Goal: Information Seeking & Learning: Check status

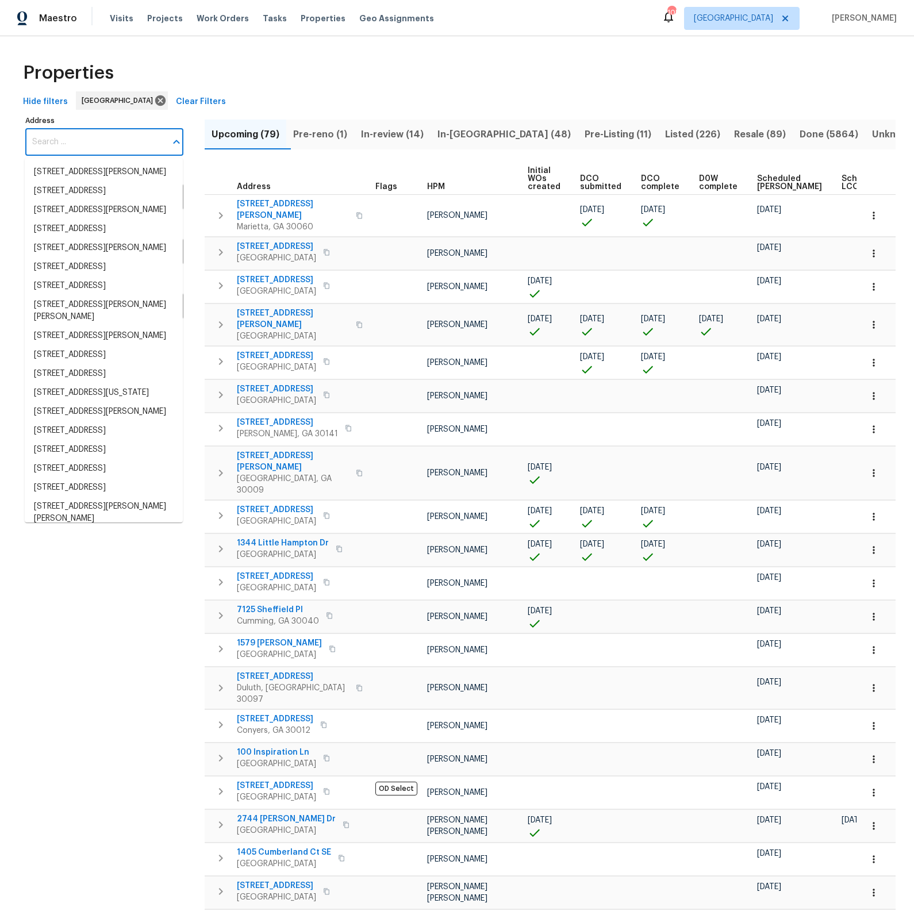
click at [128, 143] on input "Address" at bounding box center [95, 142] width 141 height 27
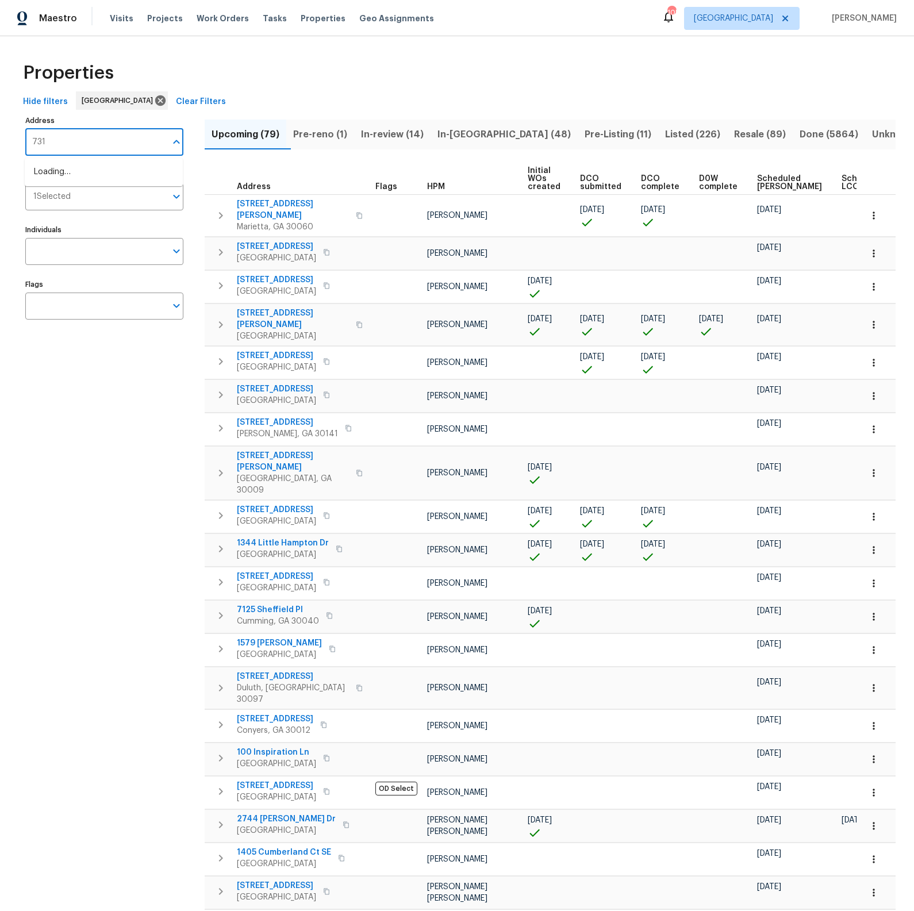
type input "7312"
click at [110, 176] on li "7312 Andrea Ct North Richland Hills TX 76182" at bounding box center [104, 172] width 158 height 19
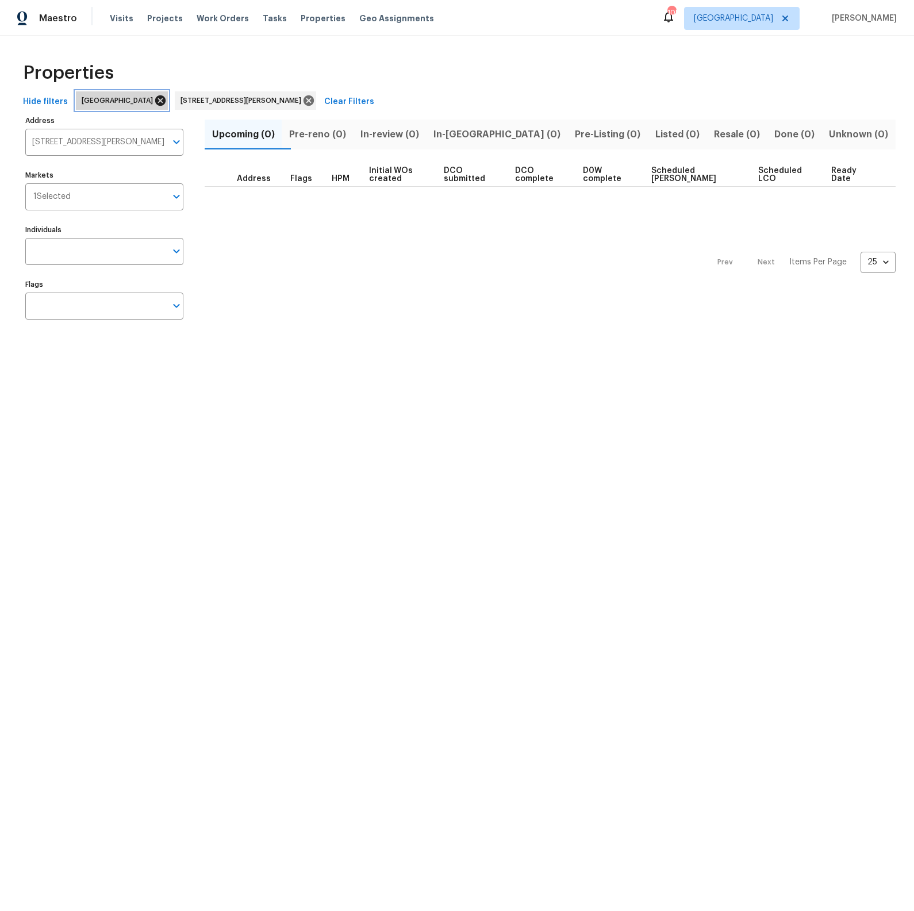
click at [155, 101] on icon at bounding box center [160, 100] width 10 height 10
click at [403, 137] on span "In-review (1)" at bounding box center [389, 134] width 57 height 16
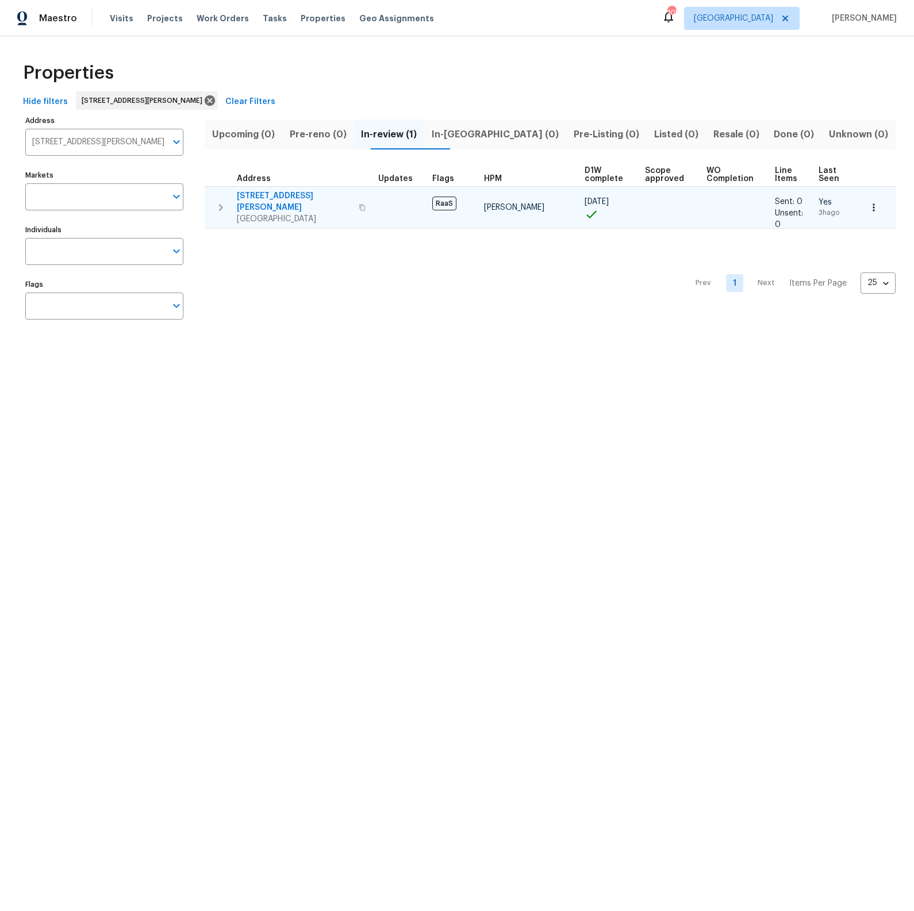
click at [259, 192] on span "7312 Andrea Ct" at bounding box center [294, 201] width 115 height 23
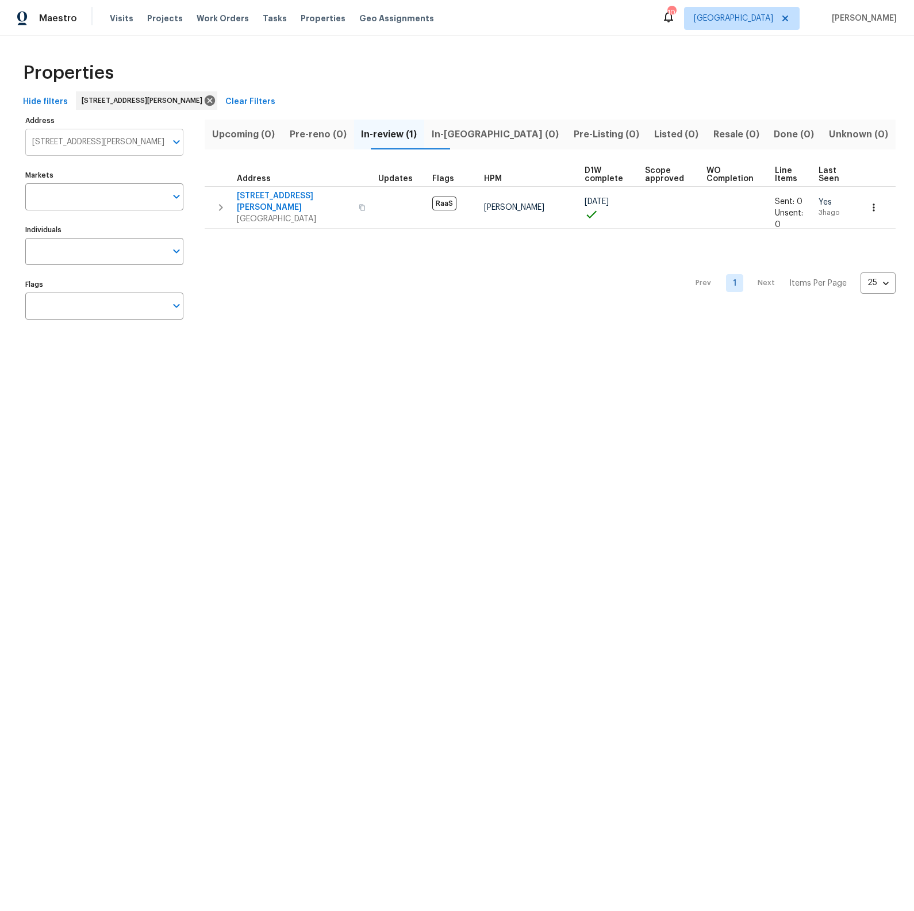
click at [143, 137] on input "7312 Andrea Ct North Richland Hills TX 76182" at bounding box center [95, 142] width 141 height 27
click at [141, 137] on input "7312 Andrea Ct North Richland Hills TX 76182" at bounding box center [95, 142] width 141 height 27
type input "3312 silver"
click at [102, 172] on li "3312 Silver Creek Dr Mesquite TX 75181" at bounding box center [104, 172] width 158 height 19
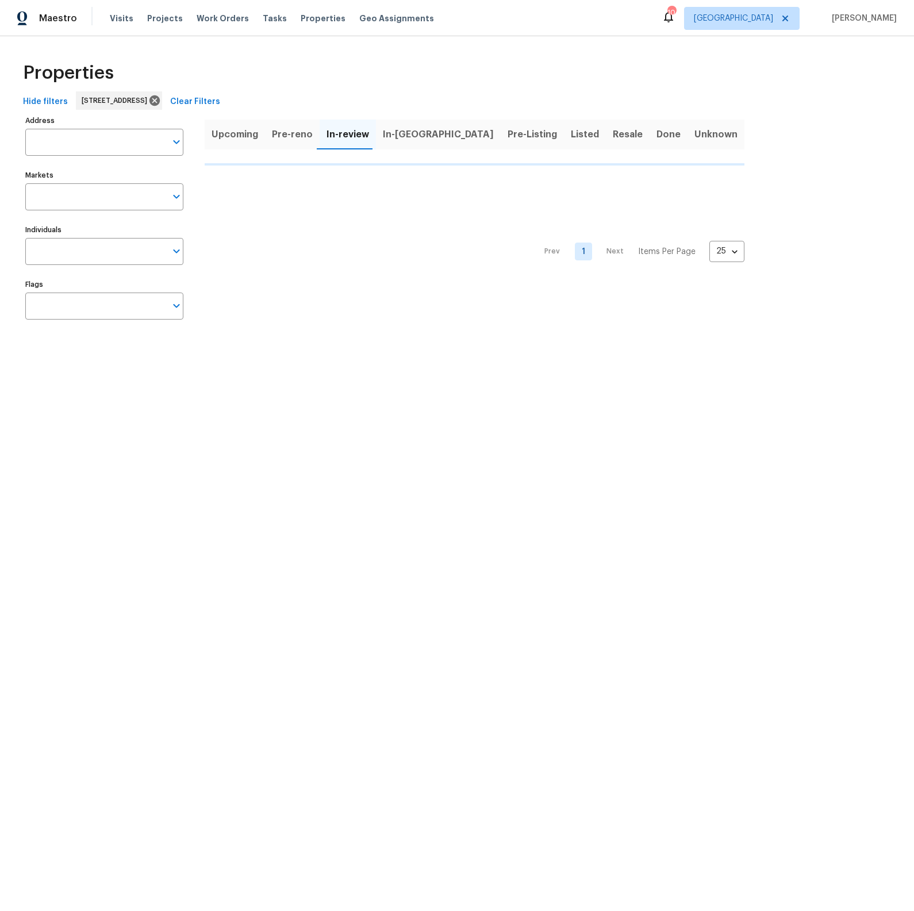
type input "3312 Silver Creek Dr Mesquite TX 75181"
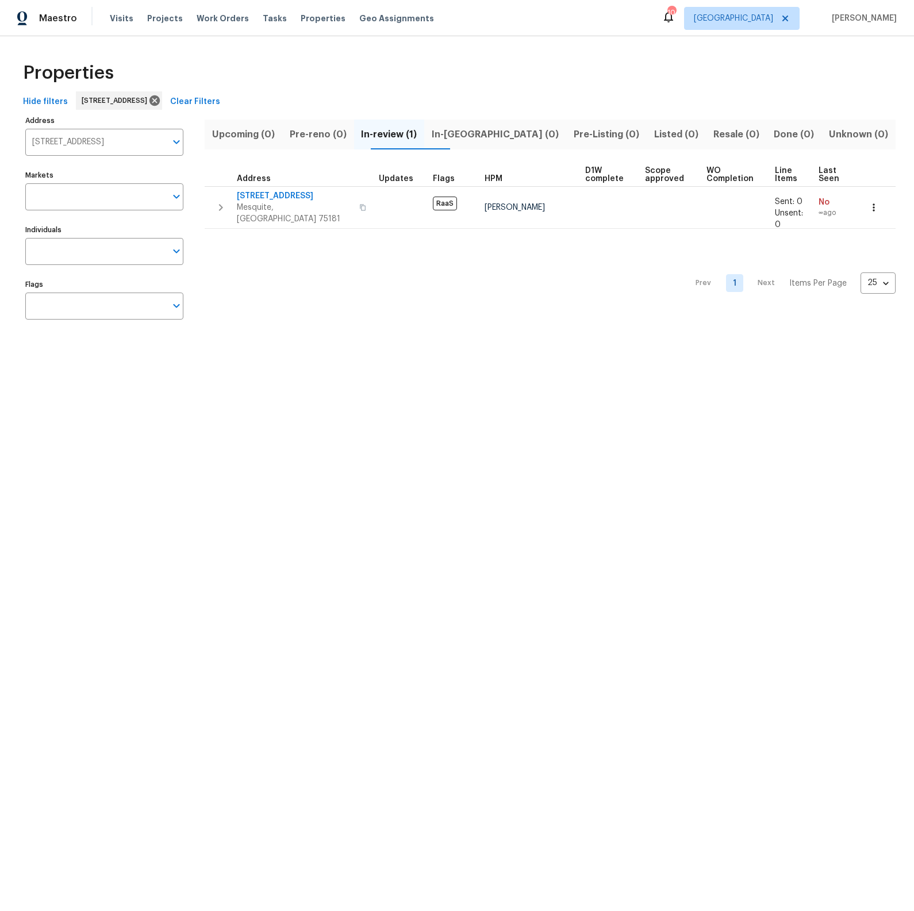
click at [410, 135] on span "In-review (1)" at bounding box center [389, 134] width 57 height 16
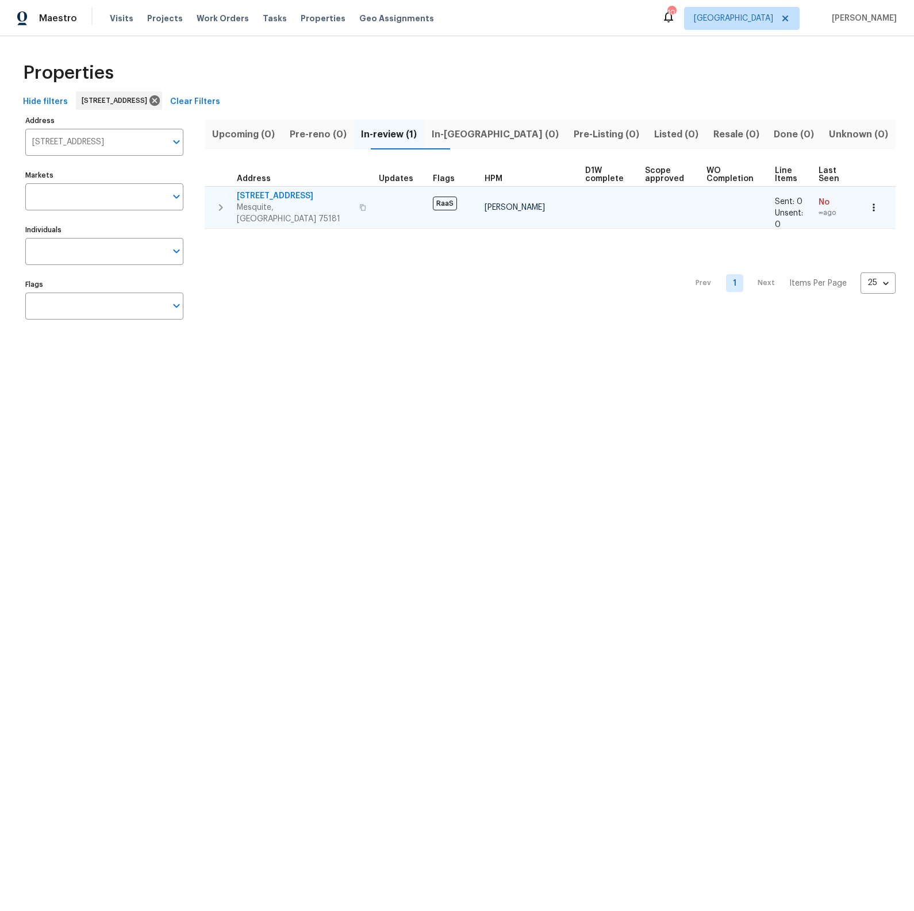
click at [294, 195] on span "3312 Silver Creek Dr" at bounding box center [295, 195] width 116 height 11
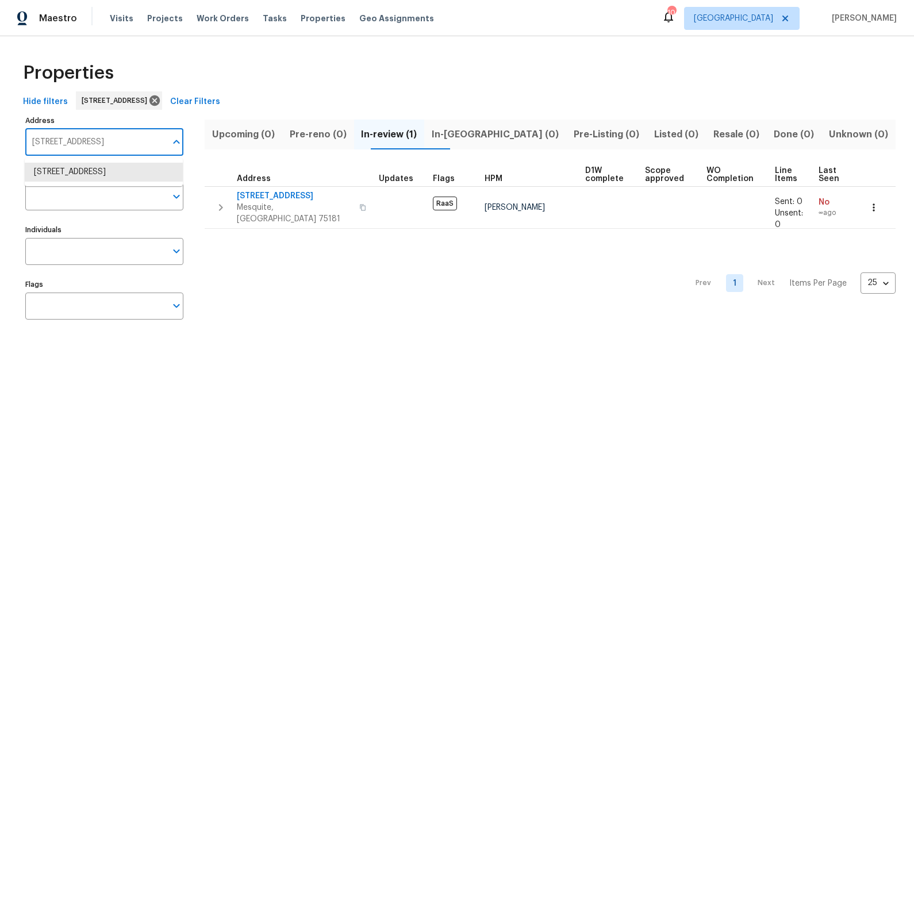
click at [112, 141] on input "3312 Silver Creek Dr Mesquite TX 75181" at bounding box center [95, 142] width 141 height 27
type input "1409 carr"
click at [160, 100] on icon at bounding box center [154, 100] width 10 height 10
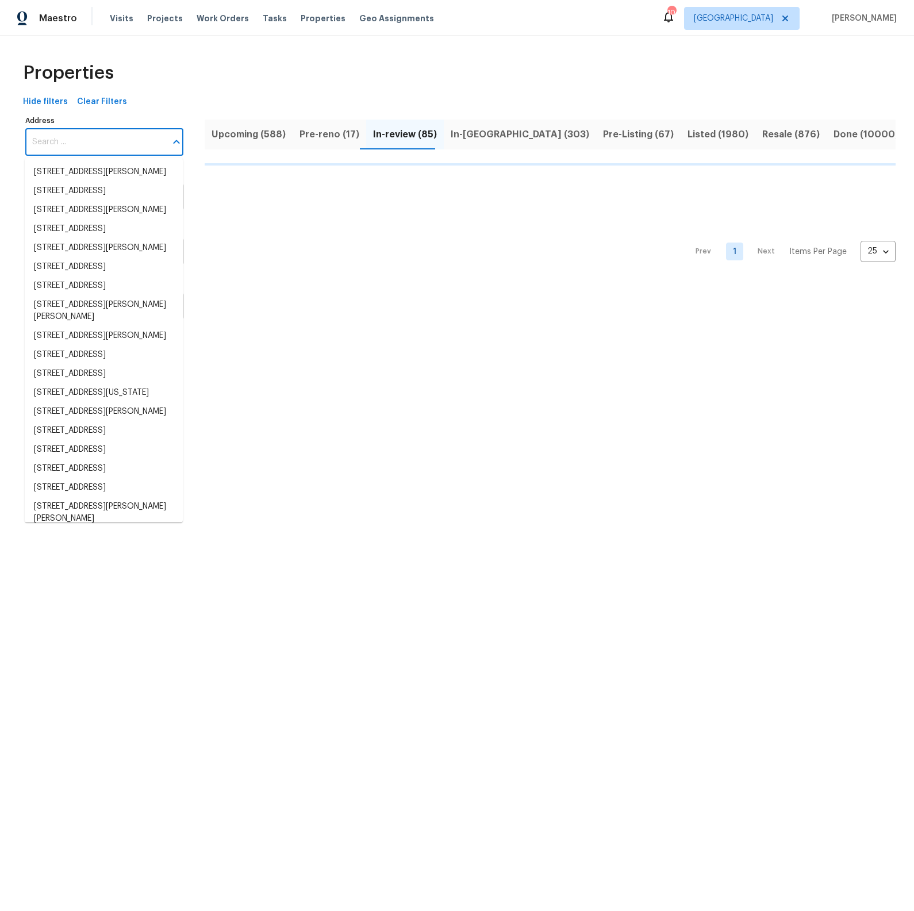
click at [66, 151] on input "Address" at bounding box center [95, 142] width 141 height 27
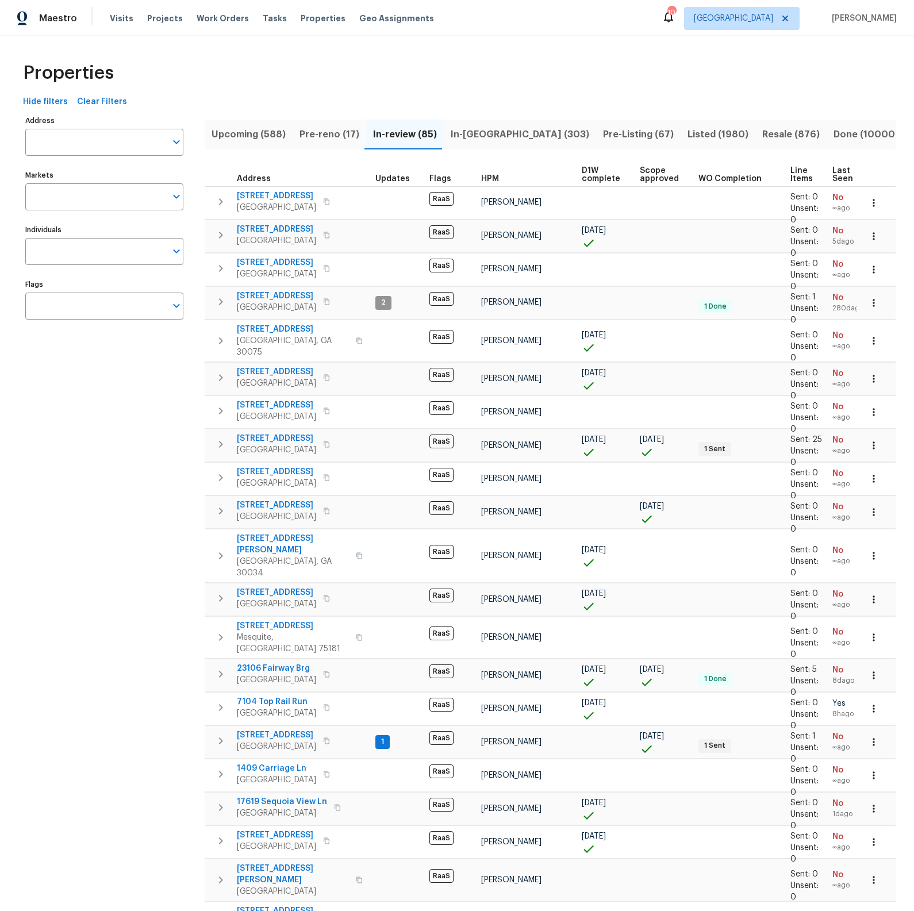
click at [66, 151] on input "Address" at bounding box center [95, 142] width 141 height 27
type input "1409"
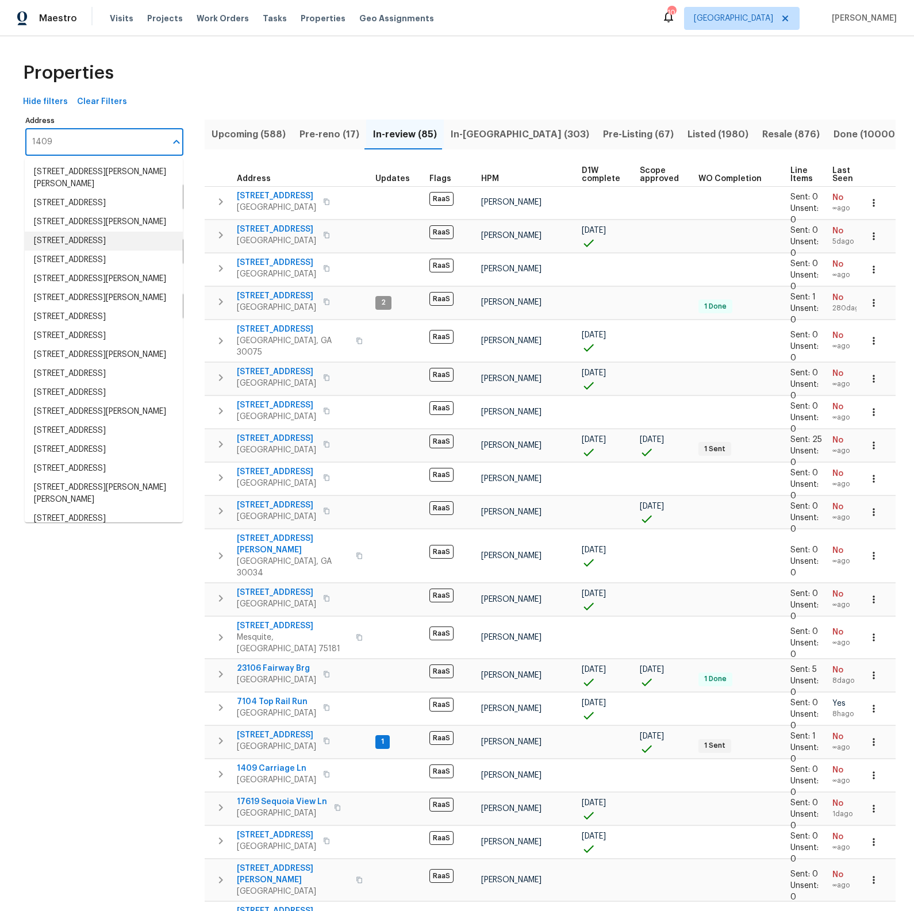
click at [101, 239] on li "1409 Carriage Ln Garland TX 75043" at bounding box center [104, 241] width 158 height 19
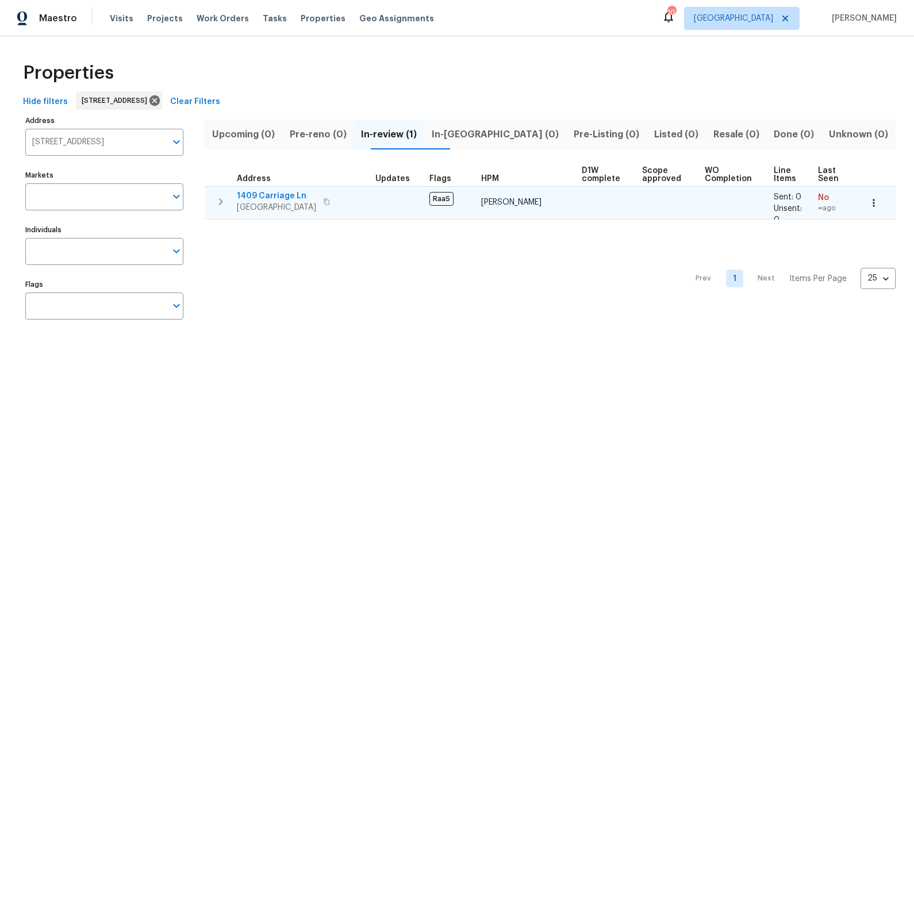
click at [278, 195] on span "1409 Carriage Ln" at bounding box center [276, 195] width 79 height 11
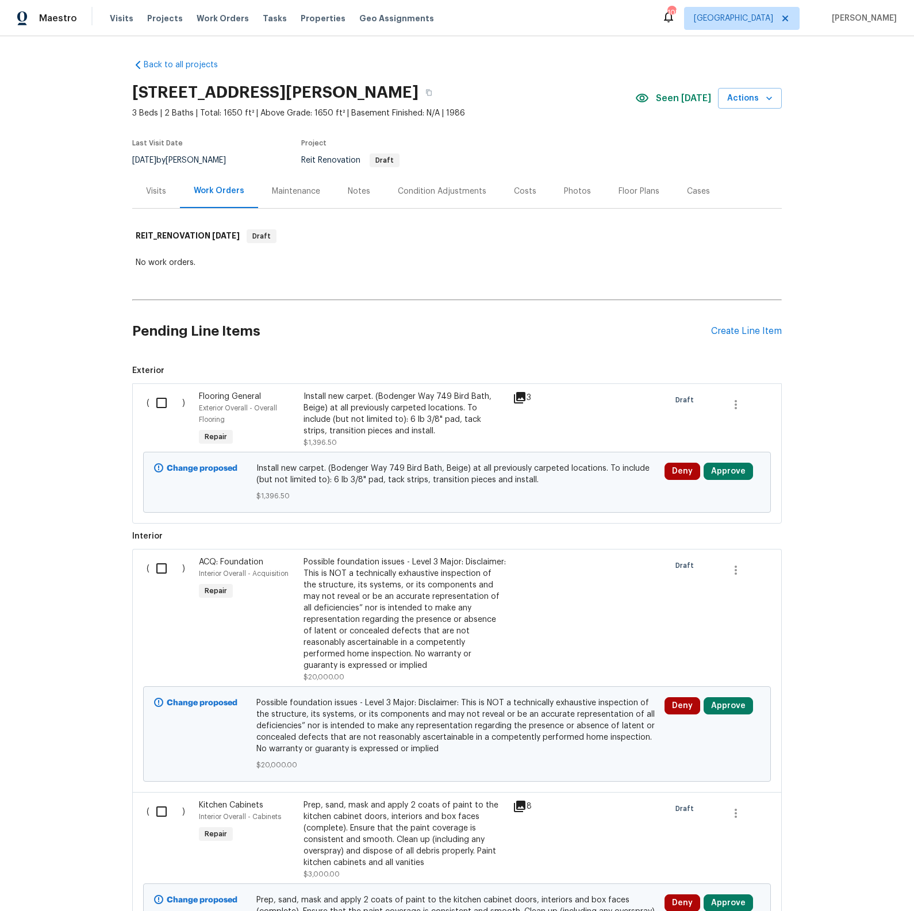
click at [399, 424] on div "Install new carpet. (Bodenger Way 749 Bird Bath, Beige) at all previously carpe…" at bounding box center [404, 414] width 202 height 46
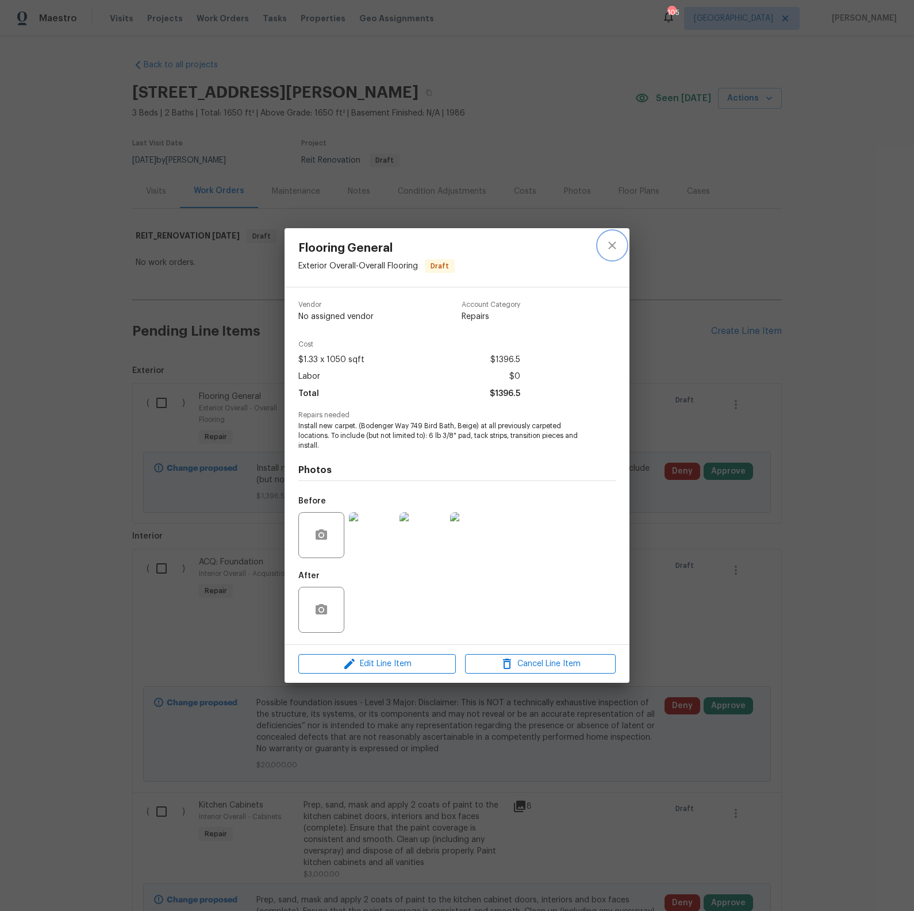
click at [612, 245] on icon "close" at bounding box center [611, 244] width 7 height 7
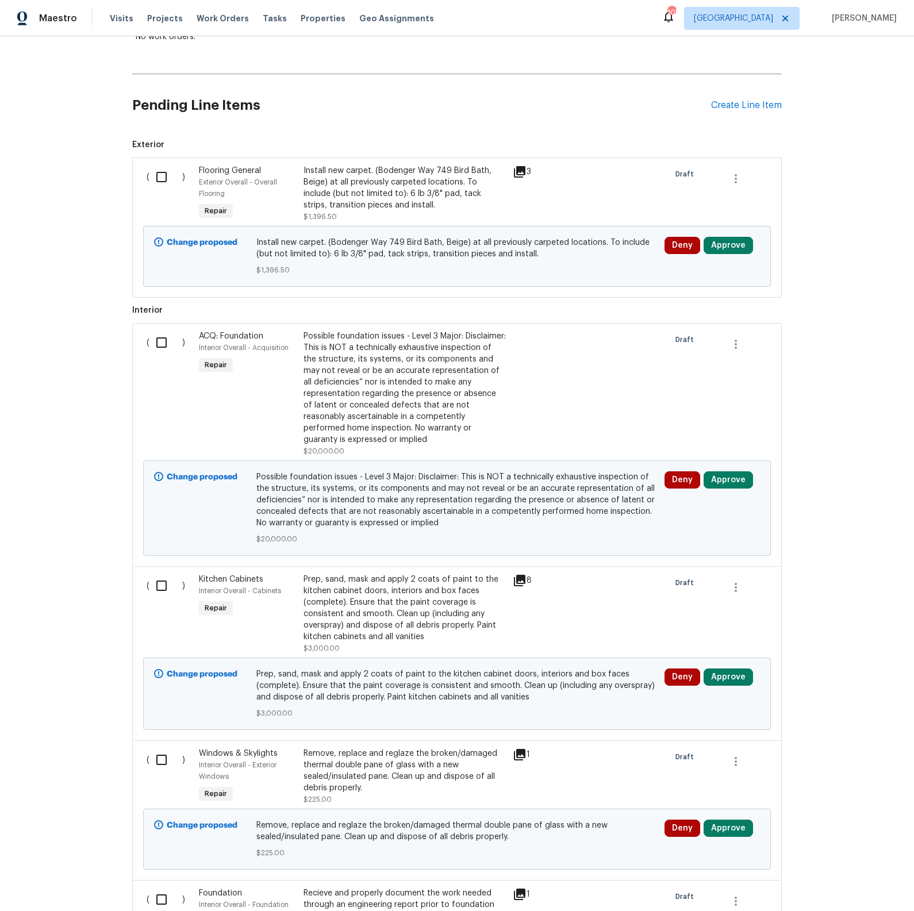
scroll to position [242, 0]
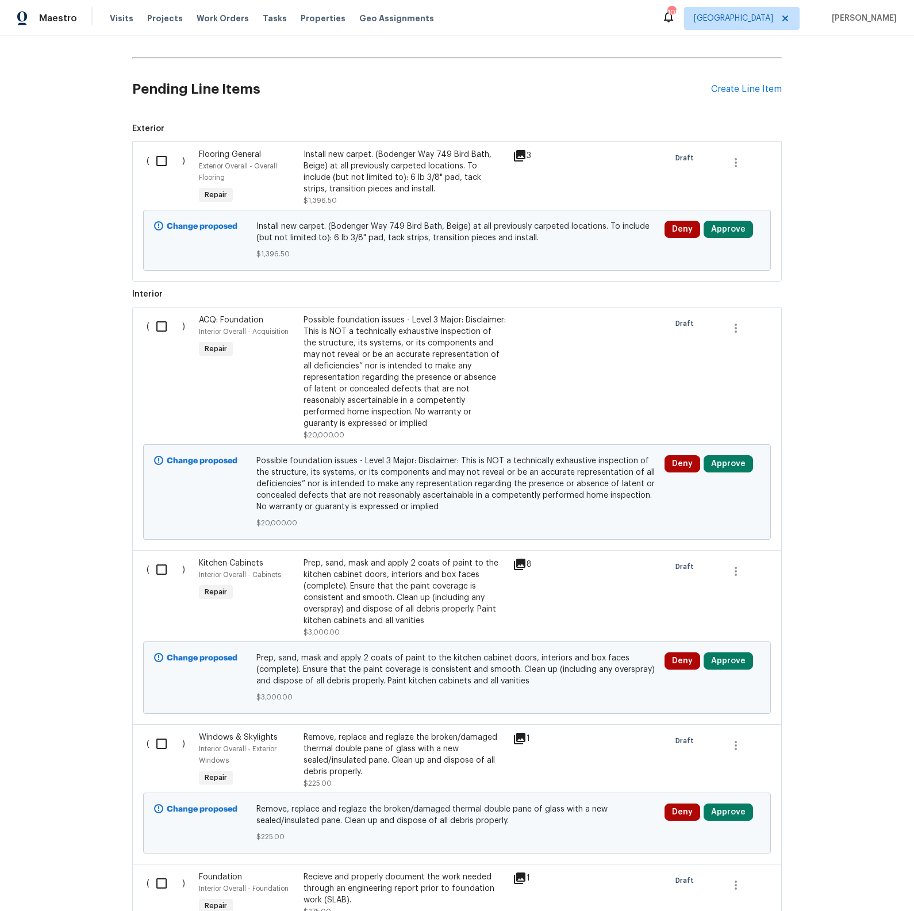
click at [513, 338] on div at bounding box center [535, 377] width 52 height 133
click at [475, 363] on div "Possible foundation issues - Level 3 Major: Disclaimer: This is NOT a technical…" at bounding box center [404, 371] width 202 height 115
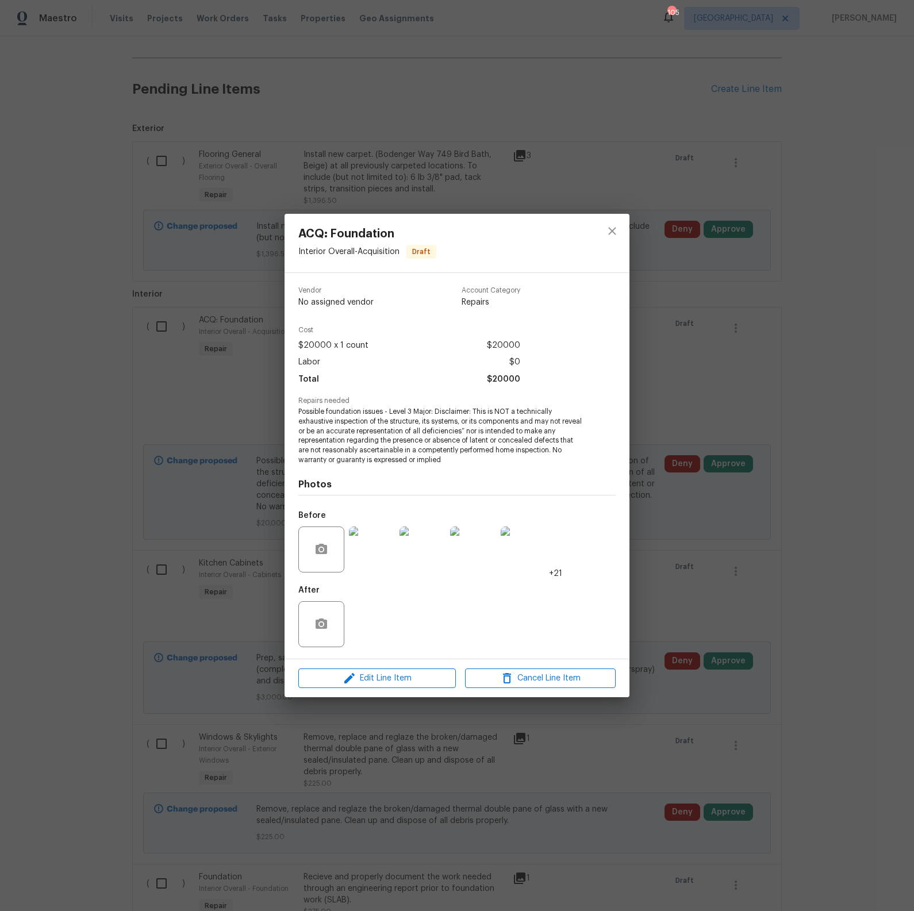
click at [379, 564] on img at bounding box center [372, 549] width 46 height 46
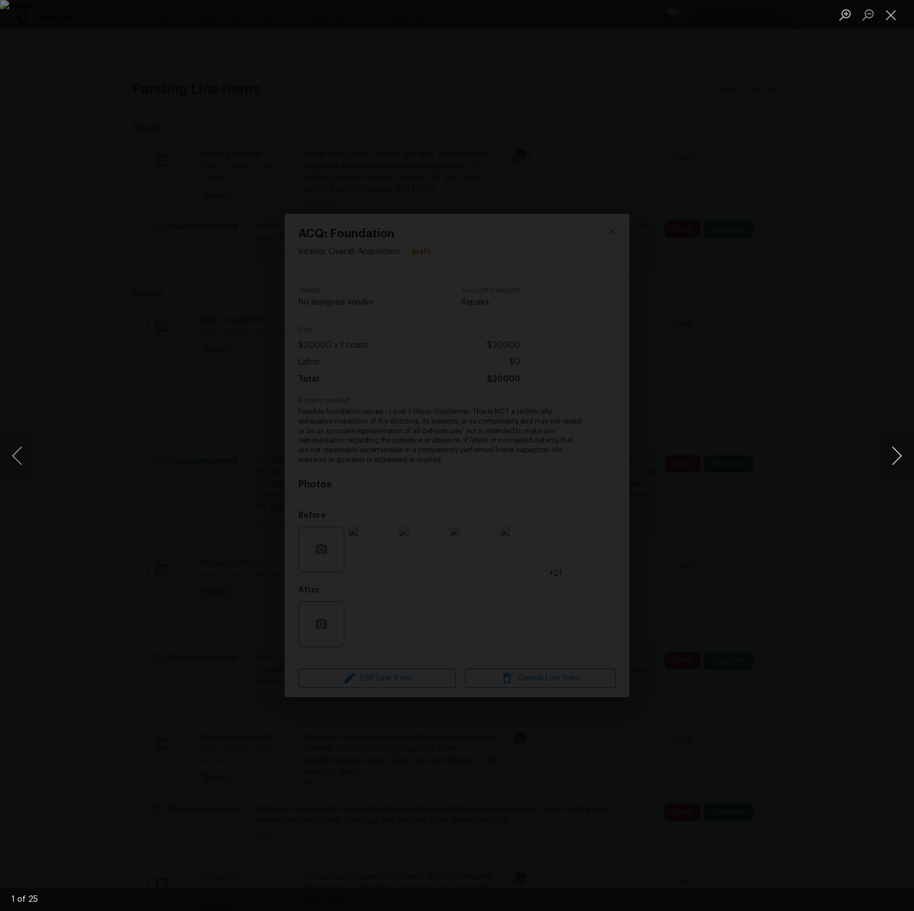
click at [892, 464] on button "Next image" at bounding box center [896, 456] width 34 height 46
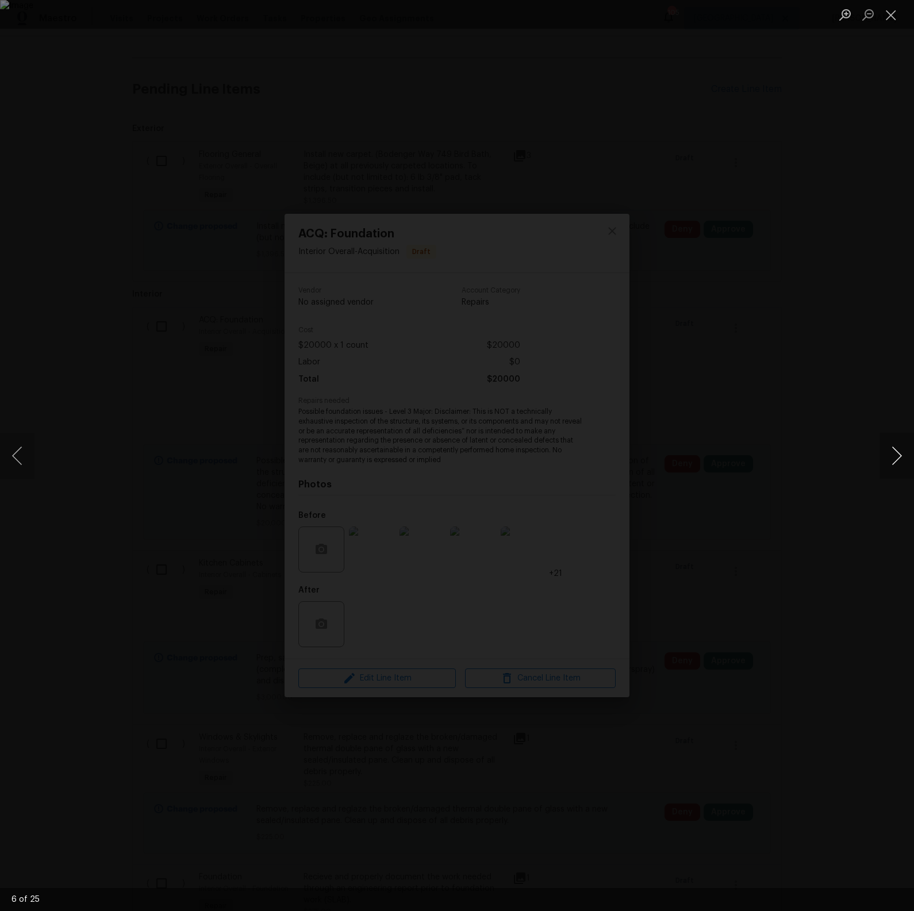
click at [892, 464] on button "Next image" at bounding box center [896, 456] width 34 height 46
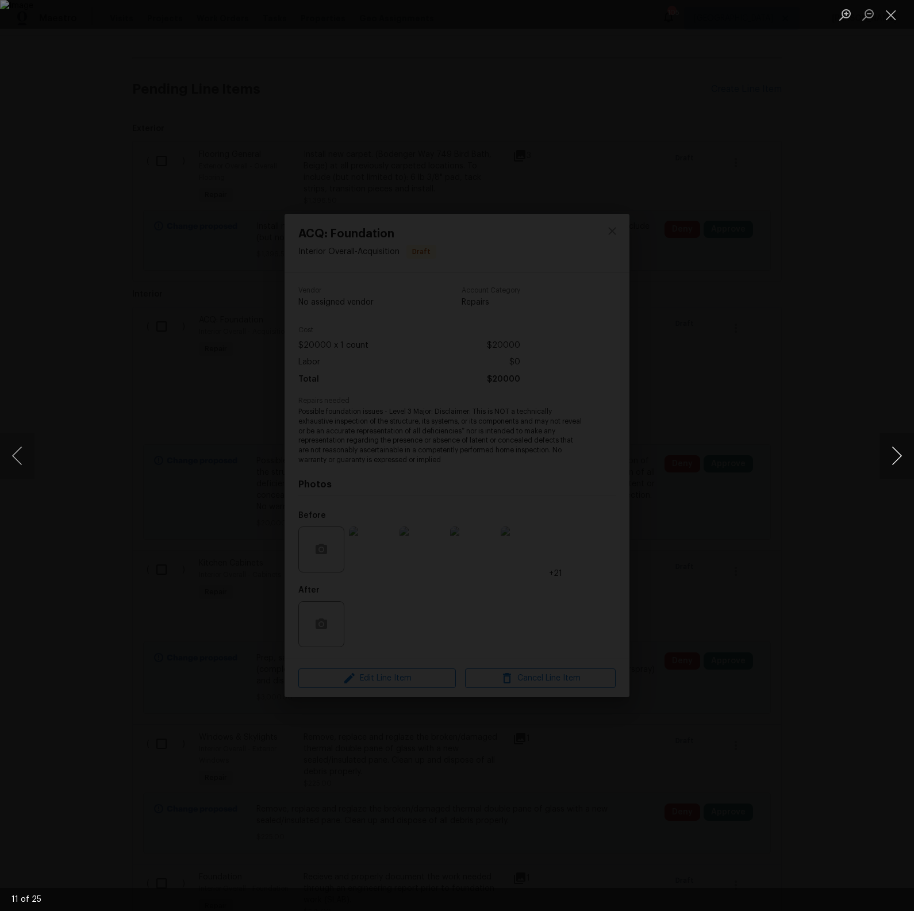
click at [892, 464] on button "Next image" at bounding box center [896, 456] width 34 height 46
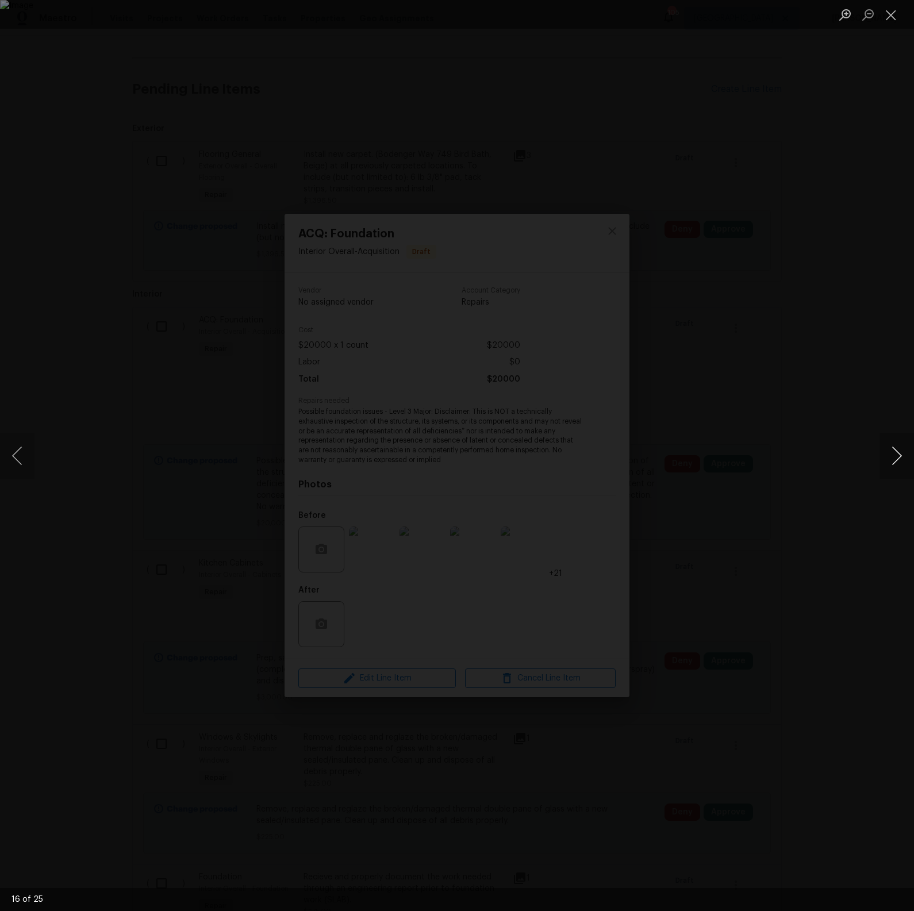
click at [892, 464] on button "Next image" at bounding box center [896, 456] width 34 height 46
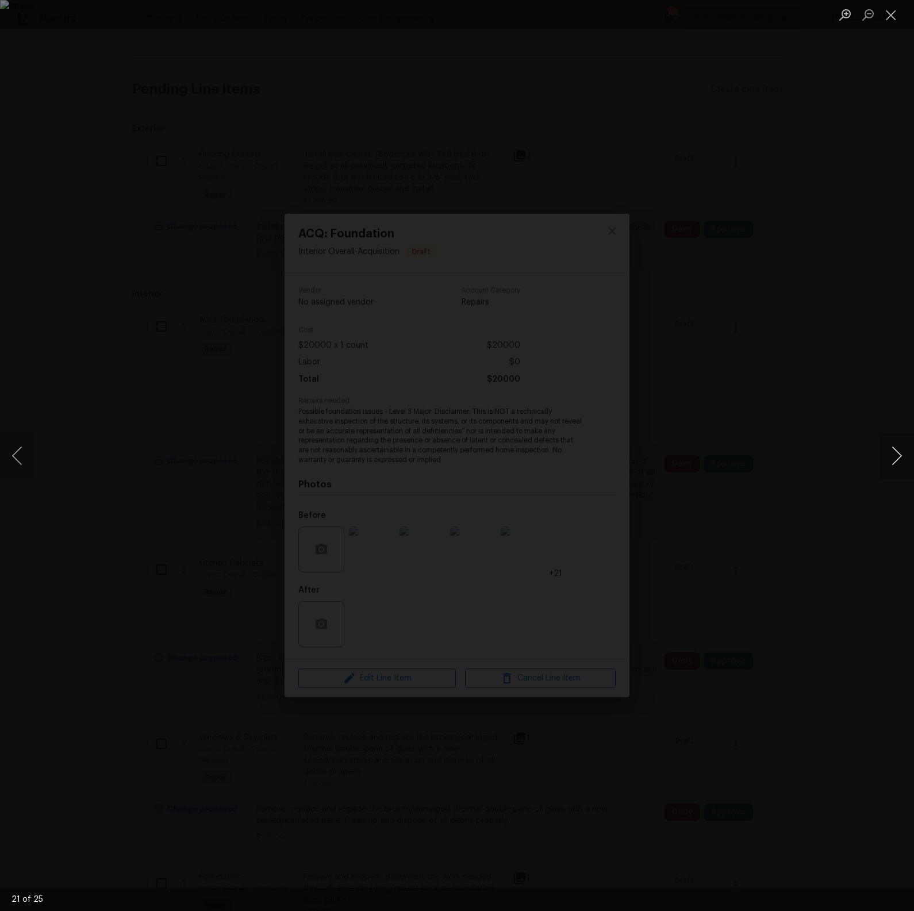
click at [892, 464] on button "Next image" at bounding box center [896, 456] width 34 height 46
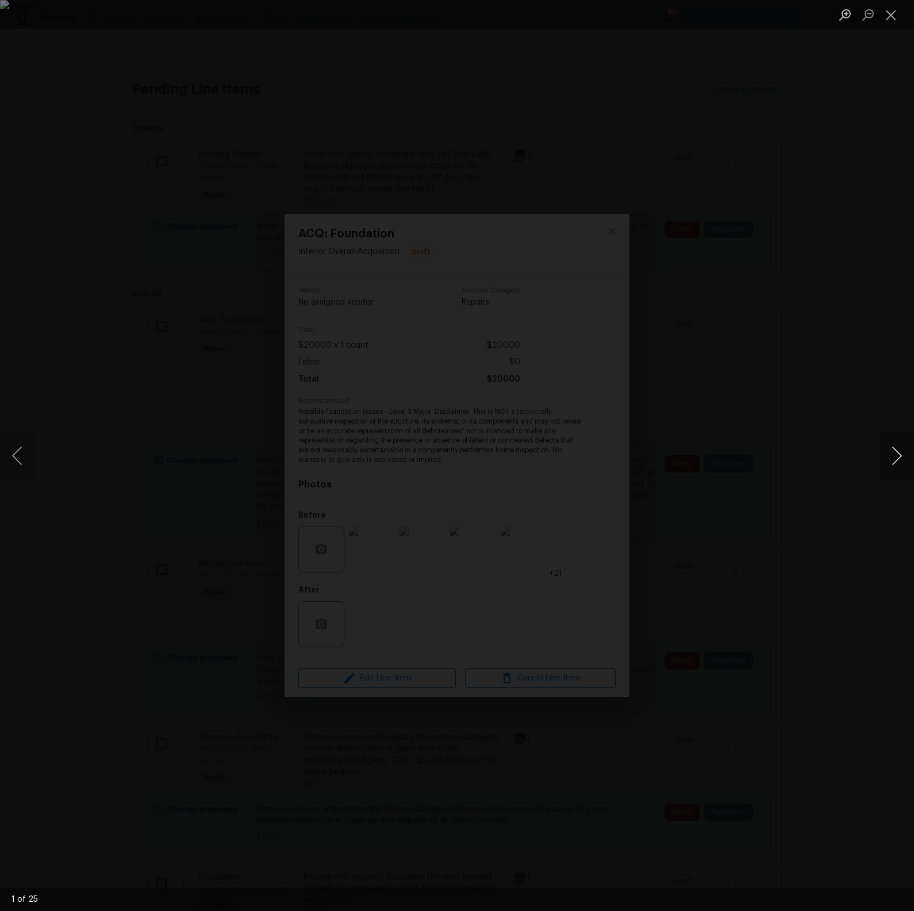
click at [892, 464] on button "Next image" at bounding box center [896, 456] width 34 height 46
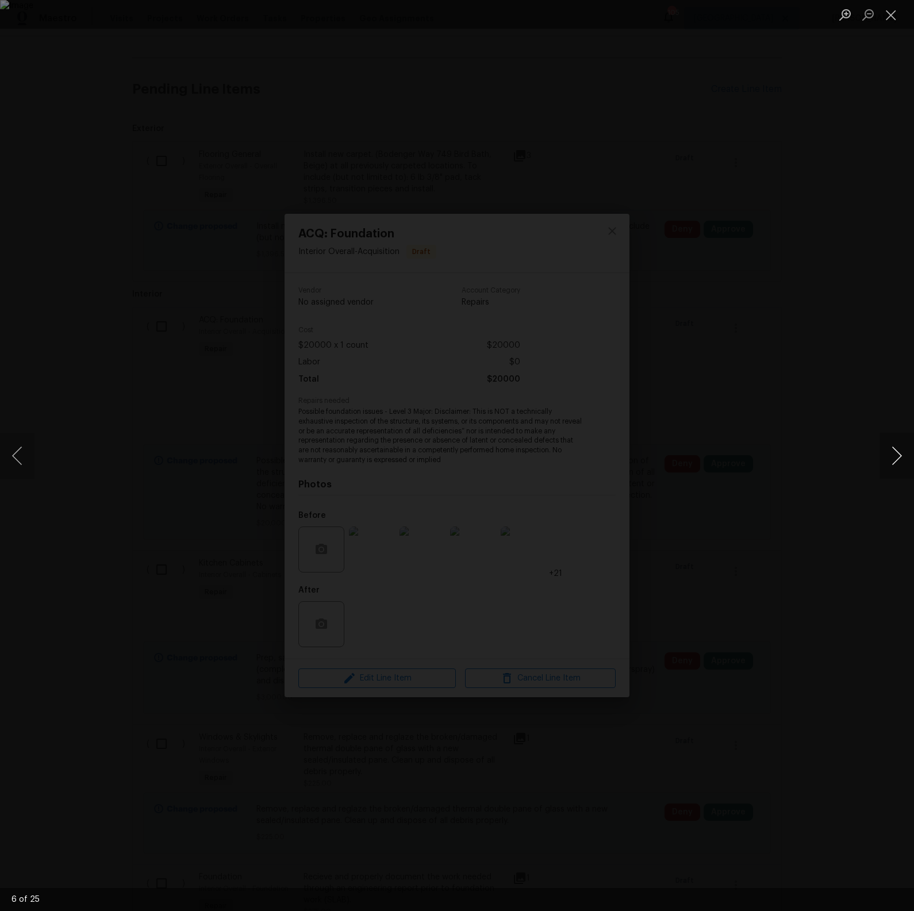
click at [892, 464] on button "Next image" at bounding box center [896, 456] width 34 height 46
click at [892, 22] on button "Close lightbox" at bounding box center [890, 15] width 23 height 20
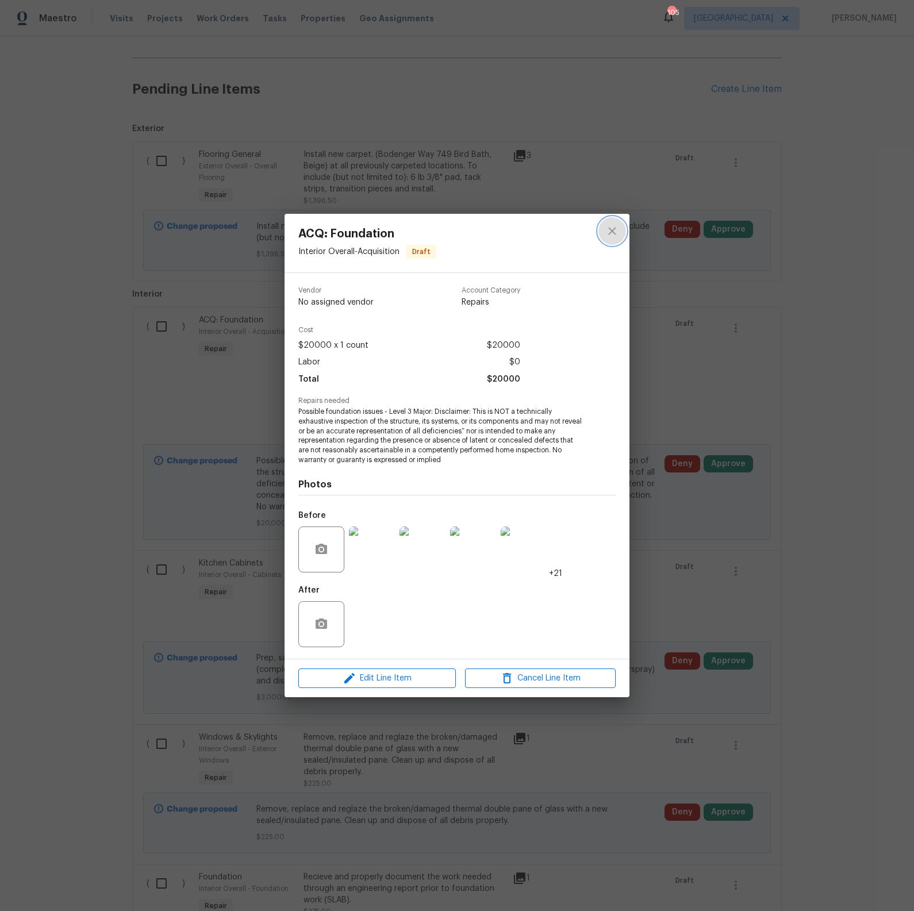
click at [615, 228] on icon "close" at bounding box center [612, 231] width 14 height 14
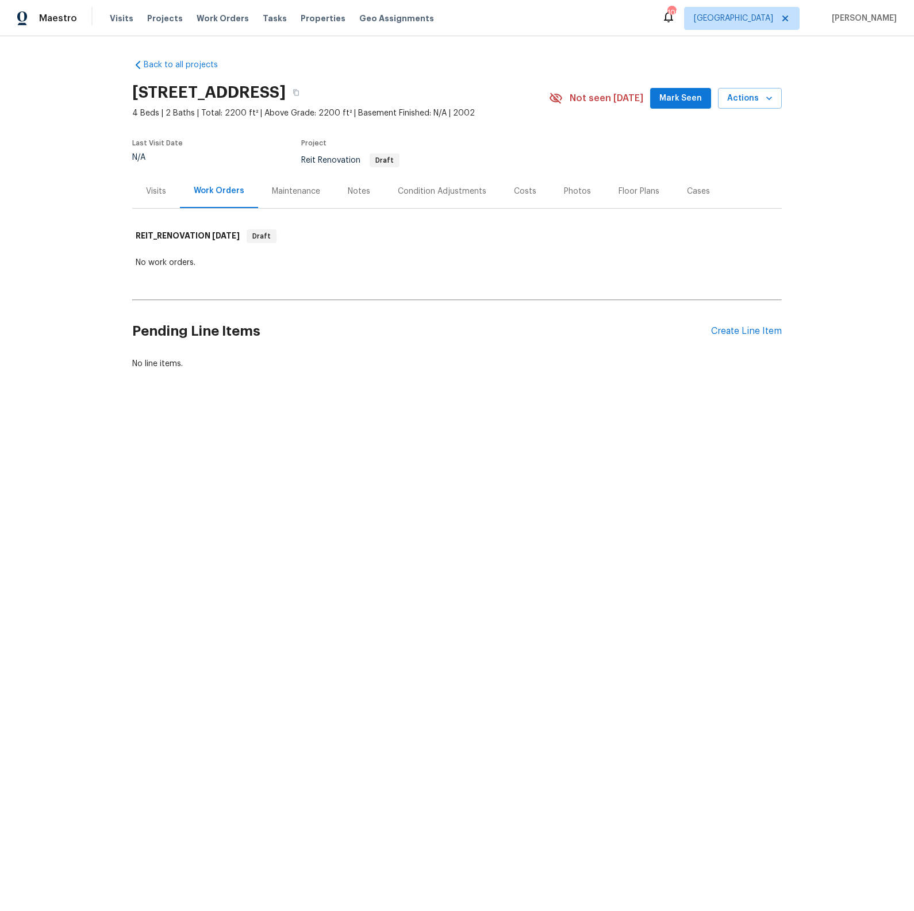
click at [159, 194] on div "Visits" at bounding box center [156, 191] width 20 height 11
click at [159, 191] on div "Visits" at bounding box center [156, 191] width 20 height 11
